Goal: Find specific page/section: Find specific page/section

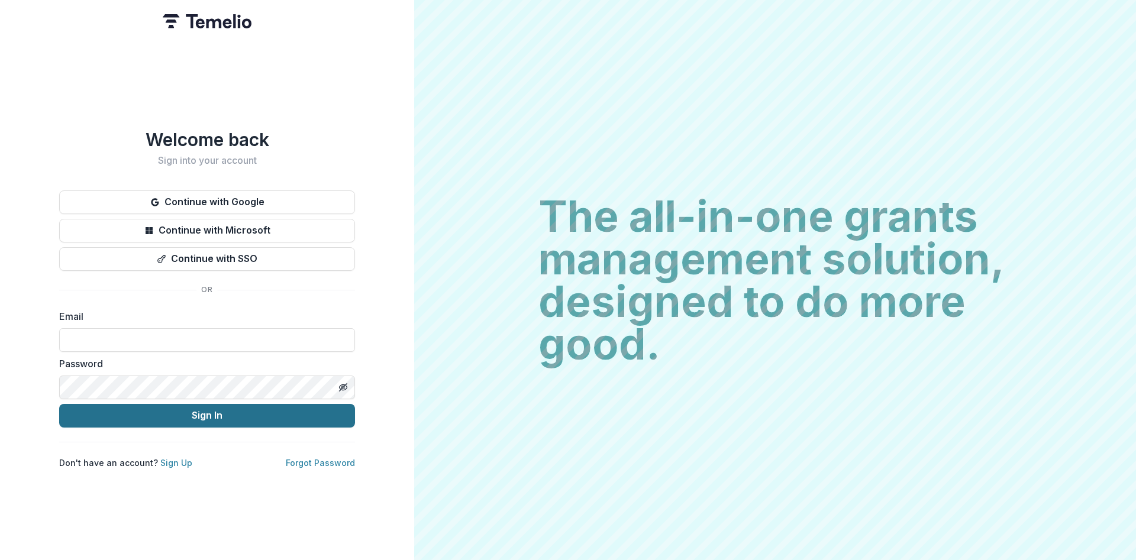
click at [170, 415] on button "Sign In" at bounding box center [207, 416] width 296 height 24
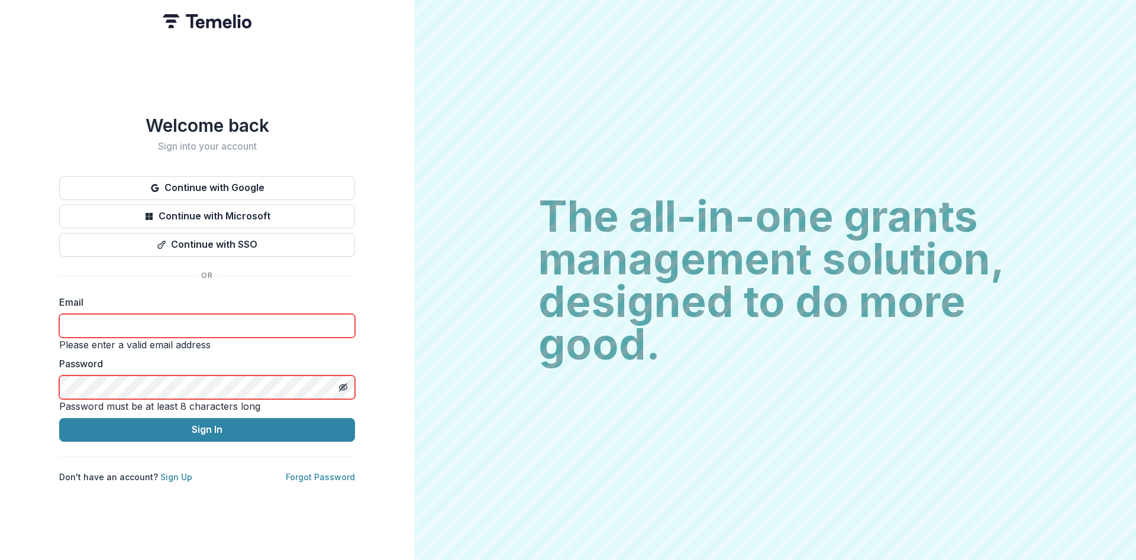
click at [119, 320] on input at bounding box center [207, 326] width 296 height 24
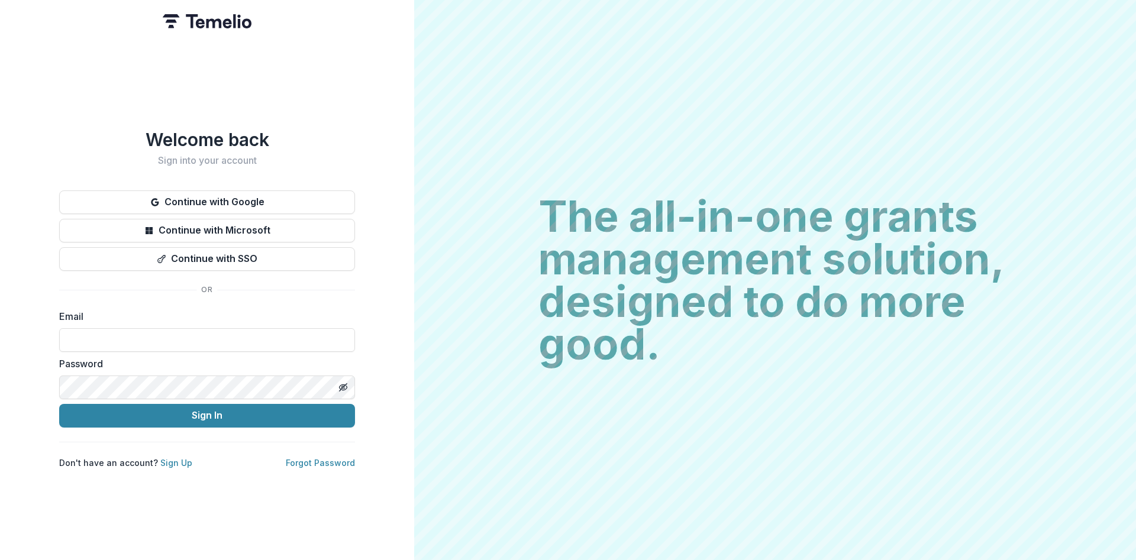
type input "**********"
click at [199, 413] on button "Sign In" at bounding box center [207, 416] width 296 height 24
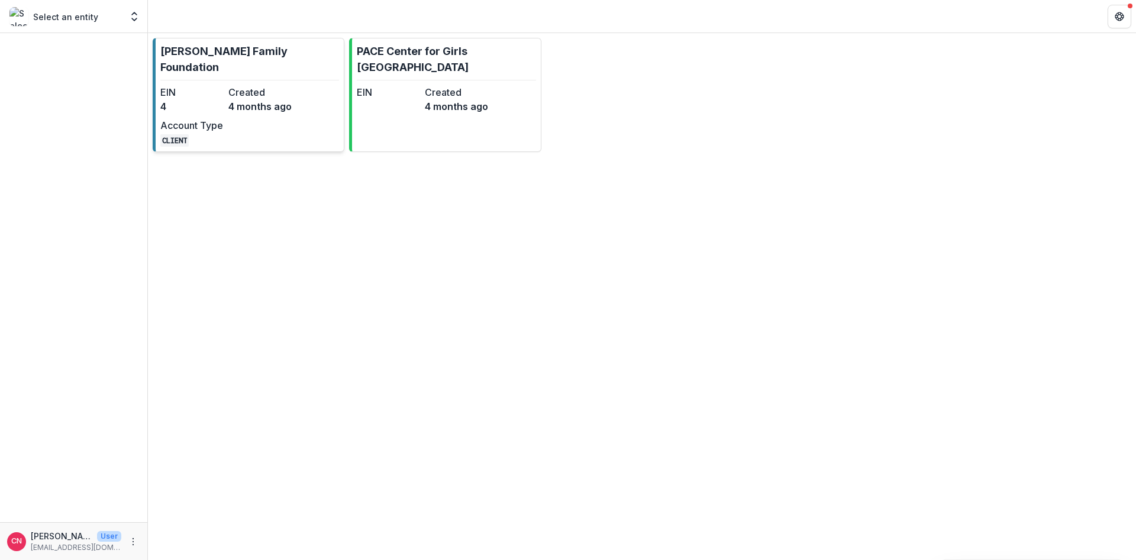
click at [217, 85] on dt "EIN" at bounding box center [191, 92] width 63 height 14
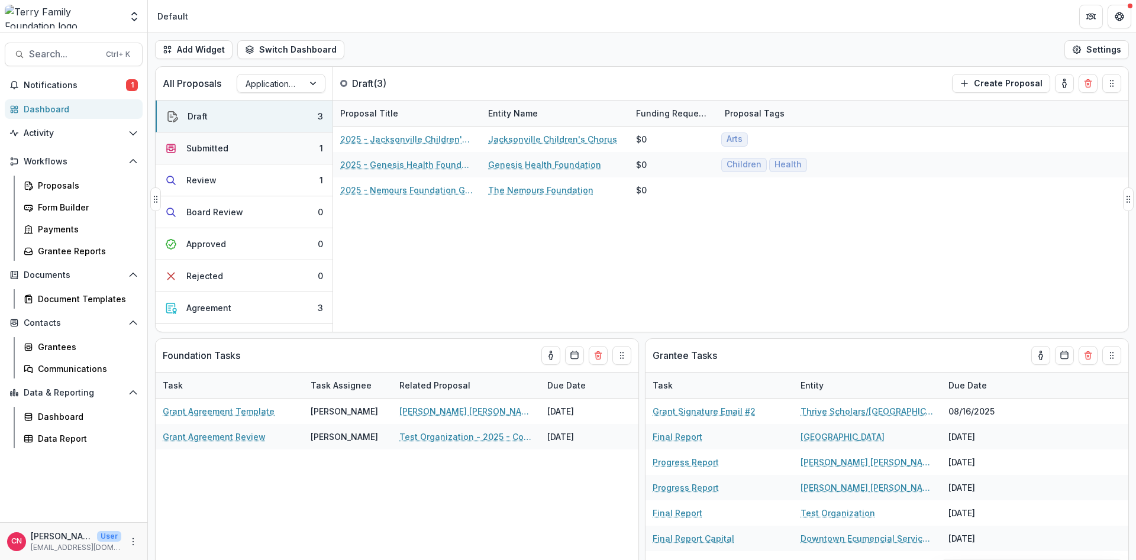
click at [214, 146] on div "Submitted" at bounding box center [207, 148] width 42 height 12
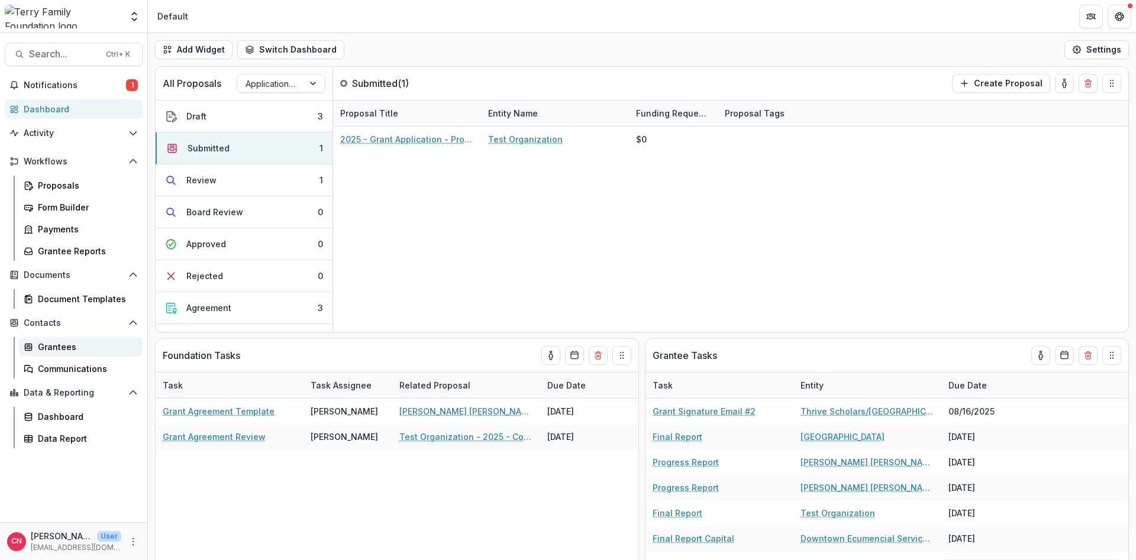
click at [52, 343] on div "Grantees" at bounding box center [85, 347] width 95 height 12
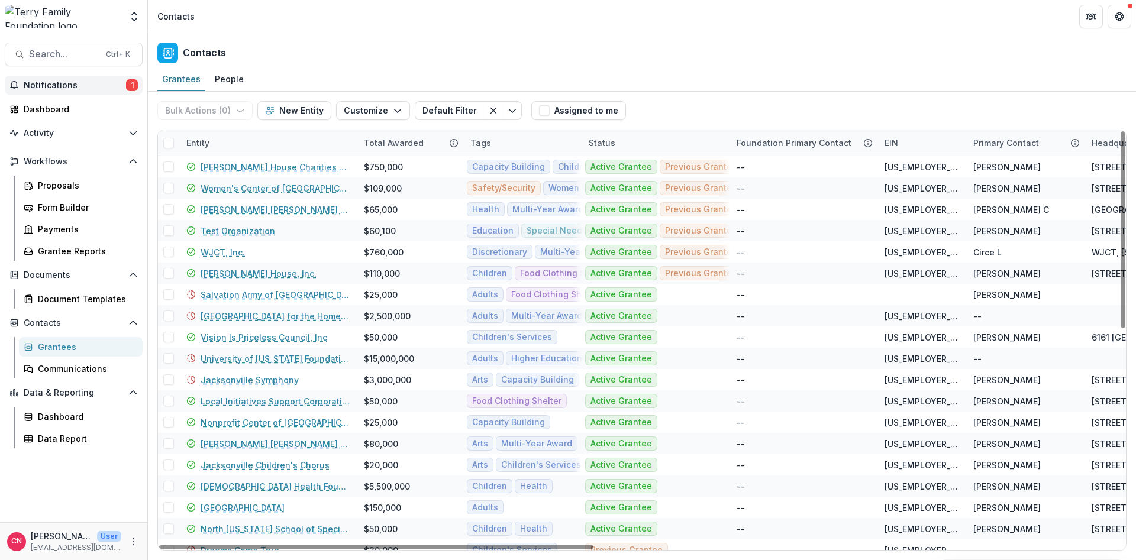
click at [46, 82] on span "Notifications" at bounding box center [75, 85] width 102 height 10
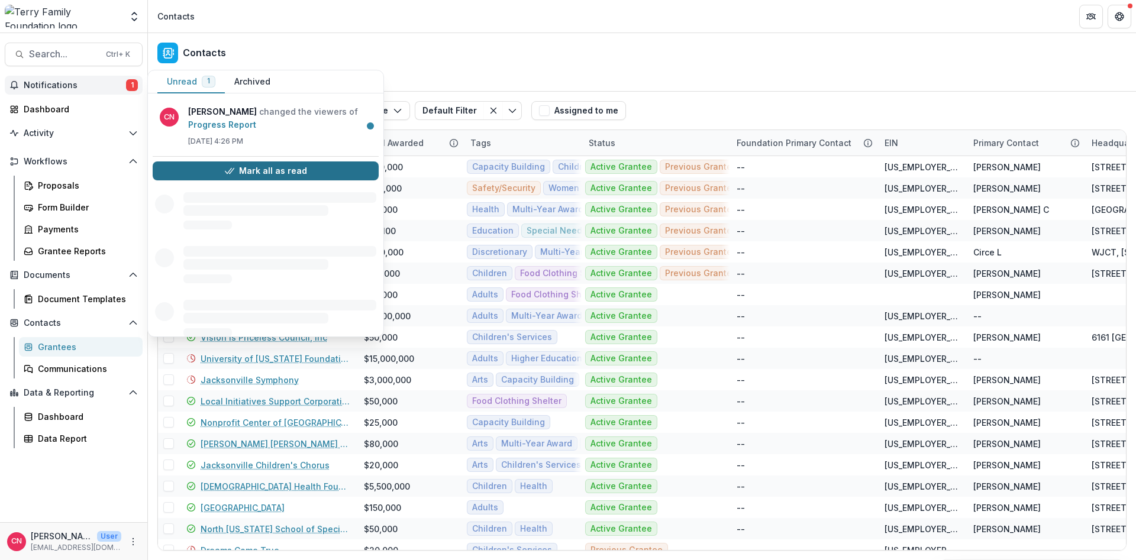
click at [251, 168] on button "Mark all as read" at bounding box center [266, 171] width 226 height 19
